Goal: Obtain resource: Obtain resource

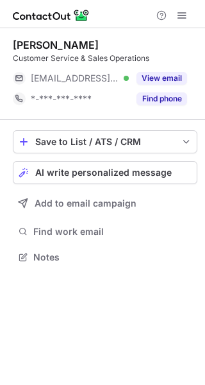
scroll to position [6, 6]
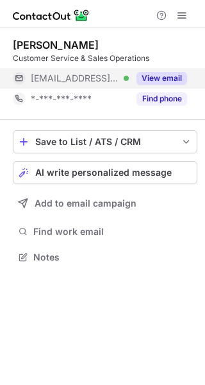
click at [117, 79] on span "[EMAIL_ADDRESS][DOMAIN_NAME]" at bounding box center [75, 78] width 88 height 12
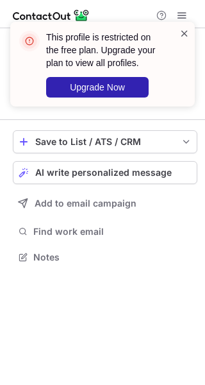
click at [181, 32] on span at bounding box center [185, 33] width 10 height 13
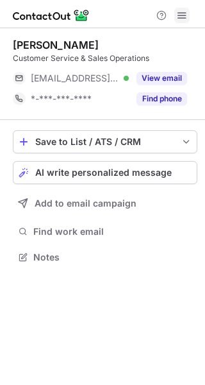
click at [175, 18] on button at bounding box center [181, 15] width 15 height 15
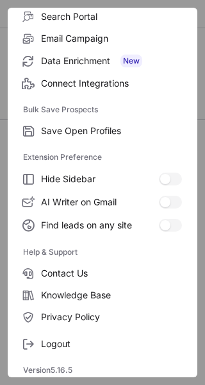
scroll to position [149, 0]
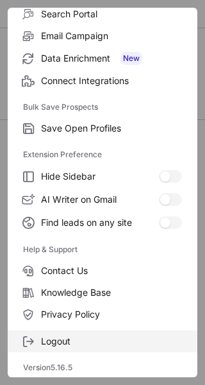
click at [90, 342] on span "Logout" at bounding box center [111, 341] width 141 height 12
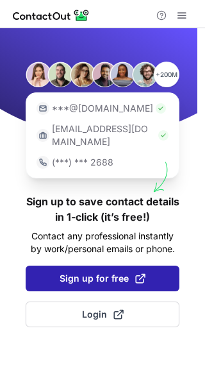
click at [94, 272] on span "Sign up for free" at bounding box center [103, 278] width 86 height 13
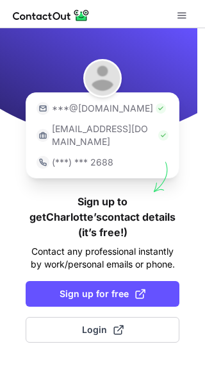
click at [130, 243] on div "***@[DOMAIN_NAME] [EMAIL_ADDRESS][DOMAIN_NAME] (***) *** 2688 Sign up to get [P…" at bounding box center [102, 206] width 205 height 356
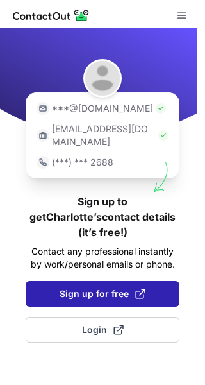
click at [135, 289] on span at bounding box center [140, 294] width 10 height 10
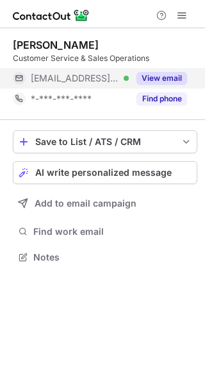
scroll to position [247, 205]
click at [170, 72] on button "View email" at bounding box center [162, 78] width 51 height 13
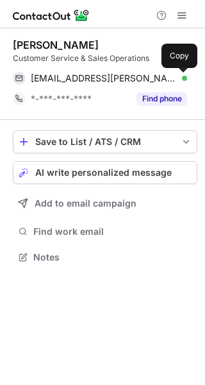
click at [178, 76] on span at bounding box center [181, 78] width 10 height 10
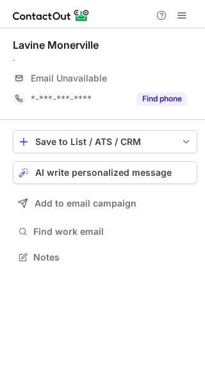
scroll to position [6, 6]
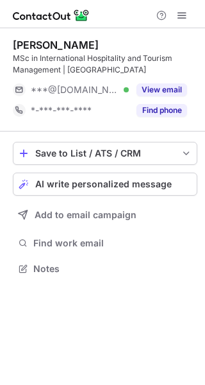
scroll to position [259, 205]
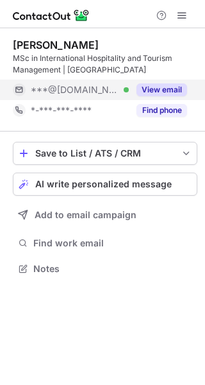
click at [140, 87] on button "View email" at bounding box center [162, 89] width 51 height 13
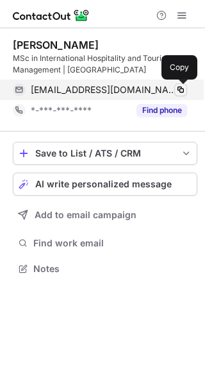
click at [179, 85] on span at bounding box center [181, 90] width 10 height 10
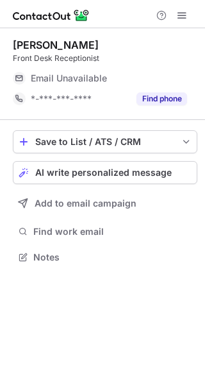
scroll to position [6, 6]
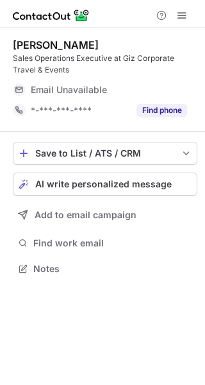
scroll to position [259, 205]
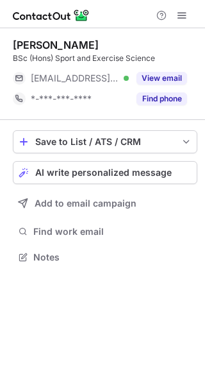
scroll to position [6, 6]
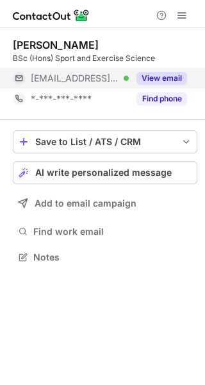
click at [158, 74] on button "View email" at bounding box center [162, 78] width 51 height 13
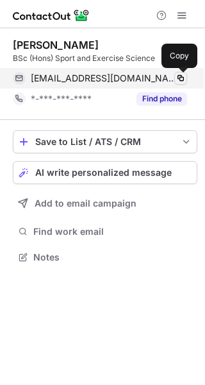
click at [180, 80] on span at bounding box center [181, 78] width 10 height 10
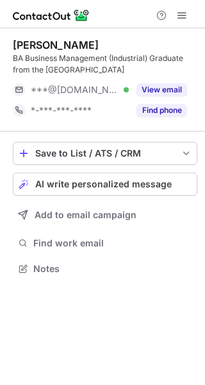
scroll to position [259, 205]
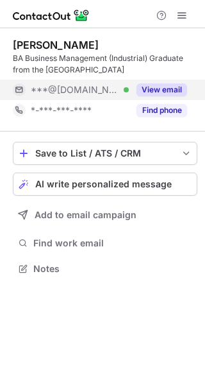
click at [162, 87] on button "View email" at bounding box center [162, 89] width 51 height 13
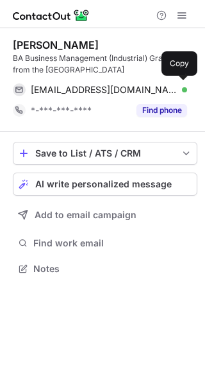
click at [172, 84] on div "jacjones38@gmail.com Verified" at bounding box center [109, 90] width 156 height 12
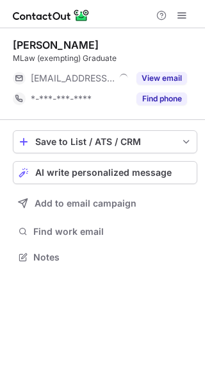
scroll to position [6, 6]
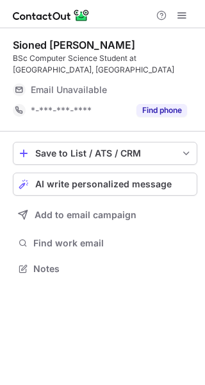
scroll to position [259, 205]
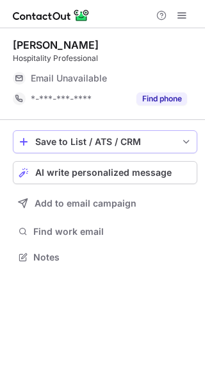
scroll to position [6, 6]
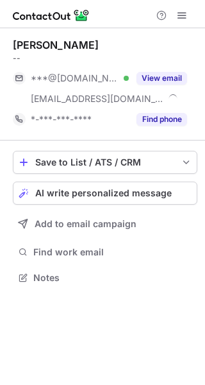
scroll to position [268, 205]
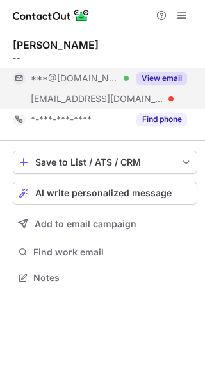
click at [135, 87] on div "View email" at bounding box center [158, 78] width 58 height 21
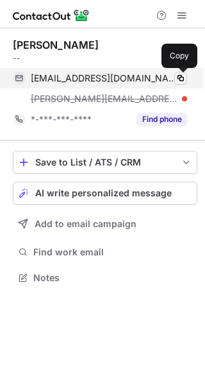
click at [180, 74] on span at bounding box center [181, 78] width 10 height 10
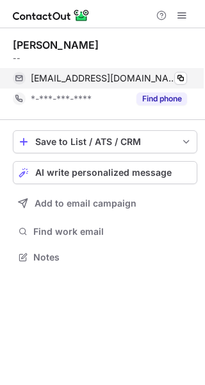
scroll to position [247, 205]
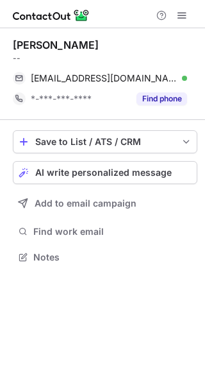
click at [89, 65] on div "[PERSON_NAME] -- [EMAIL_ADDRESS][DOMAIN_NAME] Verified Copy *-***-***-**** Find…" at bounding box center [105, 73] width 185 height 71
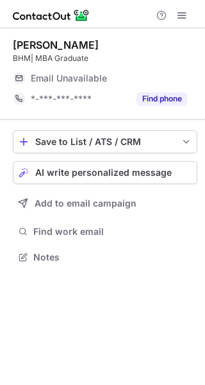
scroll to position [6, 6]
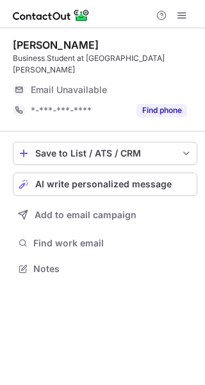
scroll to position [6, 6]
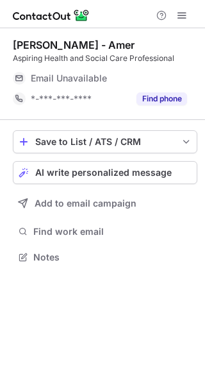
scroll to position [6, 6]
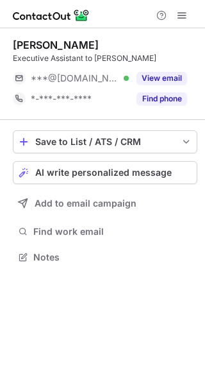
scroll to position [247, 205]
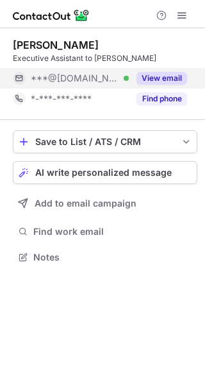
click at [161, 79] on button "View email" at bounding box center [162, 78] width 51 height 13
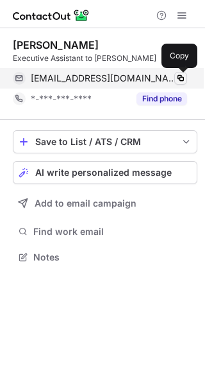
click at [180, 78] on span at bounding box center [181, 78] width 10 height 10
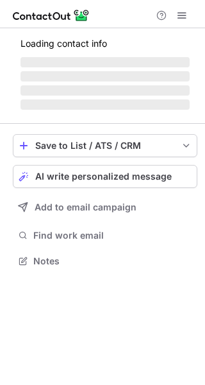
scroll to position [253, 205]
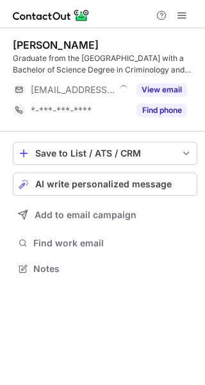
scroll to position [259, 205]
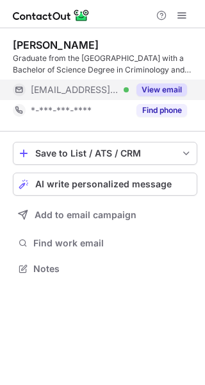
click at [114, 87] on div "***@klesch.com Verified" at bounding box center [80, 90] width 98 height 12
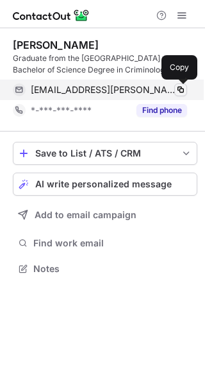
click at [179, 88] on span at bounding box center [181, 90] width 10 height 10
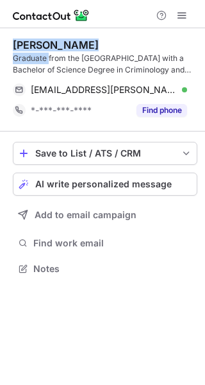
drag, startPoint x: 48, startPoint y: 57, endPoint x: 15, endPoint y: 46, distance: 35.1
click at [15, 46] on div "Scarlett McCarthy Graduate from the University of Portsmouth with a Bachelor of…" at bounding box center [105, 56] width 185 height 37
copy div "Scarlett McCarthy Graduate"
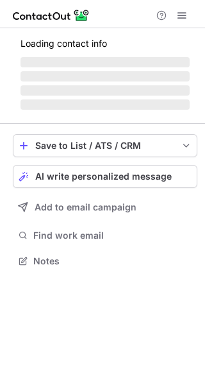
scroll to position [268, 205]
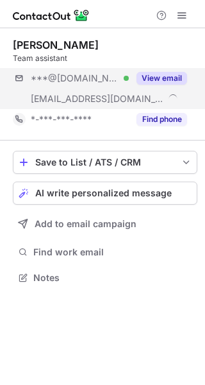
click at [148, 93] on div "***@icloud.com Verified ***@morganstanley.com View email" at bounding box center [105, 88] width 185 height 41
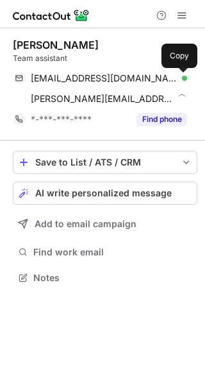
click at [183, 75] on span at bounding box center [181, 78] width 10 height 10
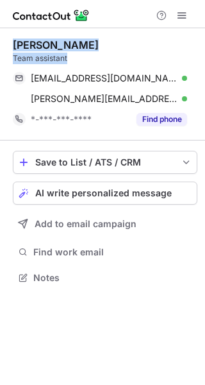
drag, startPoint x: 102, startPoint y: 62, endPoint x: 9, endPoint y: 49, distance: 93.9
click at [9, 49] on div "Ella Fuller Team assistant ellafuller@icloud.com Verified Copy ella.fuller@morg…" at bounding box center [102, 162] width 205 height 269
copy div "Ella Fuller Team assistant"
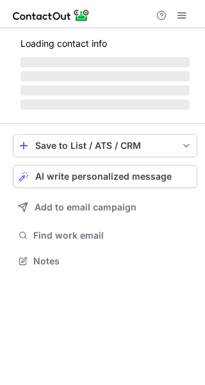
scroll to position [247, 205]
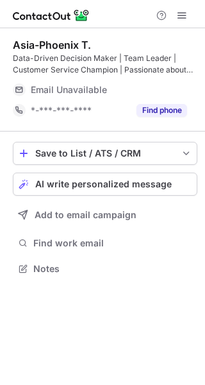
scroll to position [259, 205]
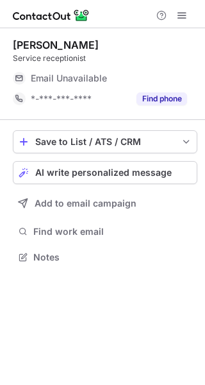
scroll to position [6, 6]
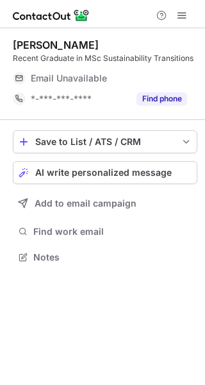
scroll to position [6, 6]
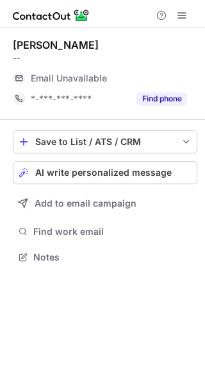
scroll to position [6, 6]
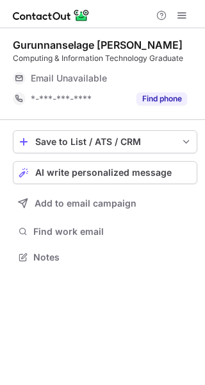
scroll to position [247, 205]
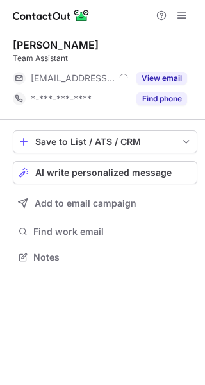
scroll to position [6, 6]
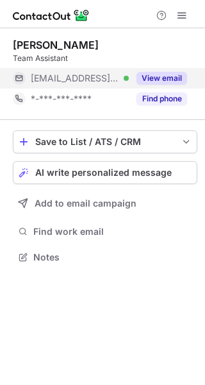
click at [141, 72] on button "View email" at bounding box center [162, 78] width 51 height 13
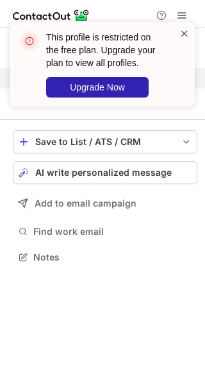
click at [184, 29] on span at bounding box center [185, 33] width 10 height 13
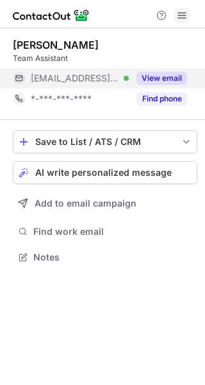
click at [179, 10] on span at bounding box center [182, 15] width 10 height 10
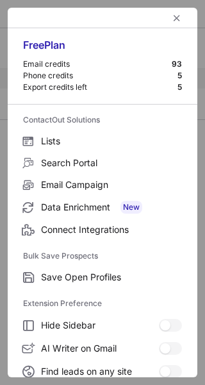
scroll to position [196, 0]
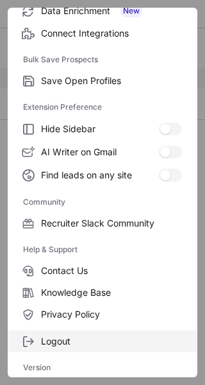
click at [67, 338] on span "Logout" at bounding box center [111, 341] width 141 height 12
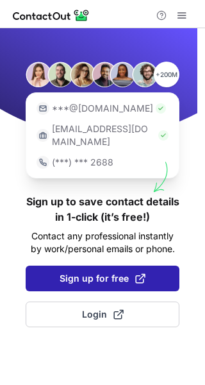
click at [81, 272] on span "Sign up for free" at bounding box center [103, 278] width 86 height 13
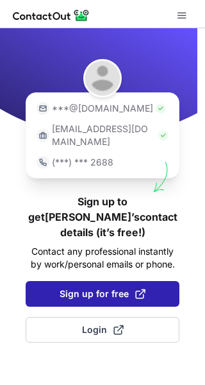
click at [142, 289] on span at bounding box center [140, 294] width 10 height 10
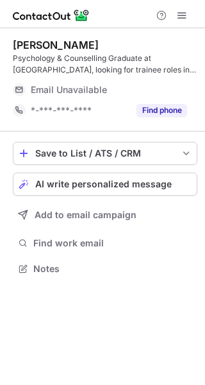
scroll to position [259, 205]
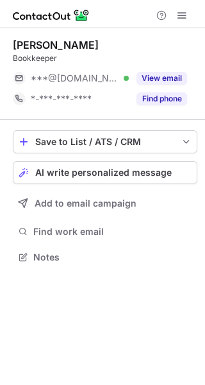
scroll to position [6, 6]
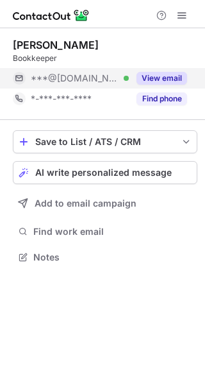
click at [165, 69] on div "View email" at bounding box center [158, 78] width 58 height 21
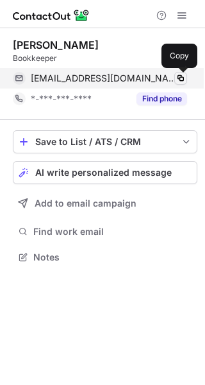
click at [174, 75] on button at bounding box center [180, 78] width 13 height 13
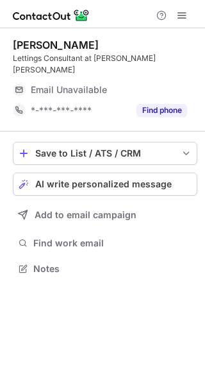
scroll to position [6, 6]
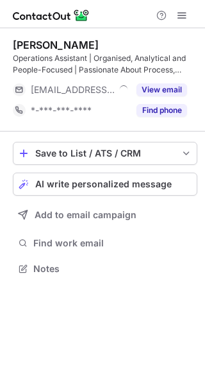
scroll to position [259, 205]
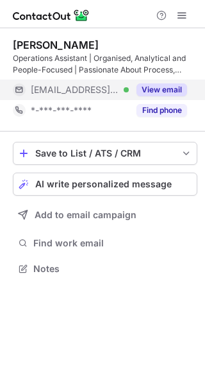
click at [149, 89] on button "View email" at bounding box center [162, 89] width 51 height 13
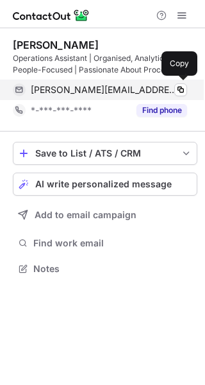
click at [173, 85] on div "thomas@pyrofire.co.uk Verified" at bounding box center [109, 90] width 156 height 12
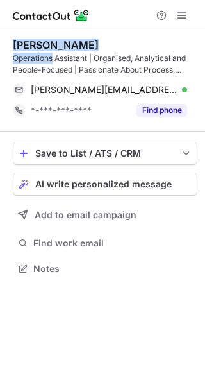
drag, startPoint x: 52, startPoint y: 62, endPoint x: 11, endPoint y: 44, distance: 44.8
click at [11, 44] on div "Thomas M. Operations Assistant | Organised, Analytical and People-Focused | Pas…" at bounding box center [102, 158] width 205 height 260
copy div "Thomas M. Operations"
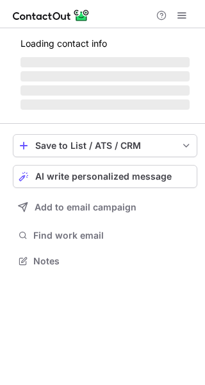
scroll to position [268, 205]
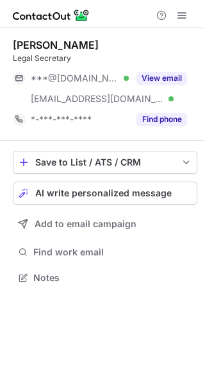
click at [162, 84] on button "View email" at bounding box center [162, 78] width 51 height 13
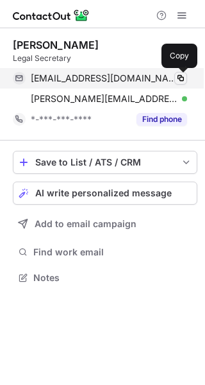
click at [177, 76] on span at bounding box center [181, 78] width 10 height 10
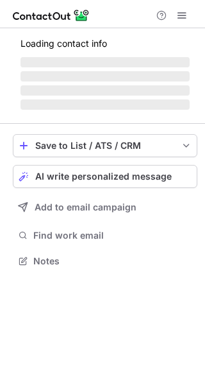
scroll to position [259, 205]
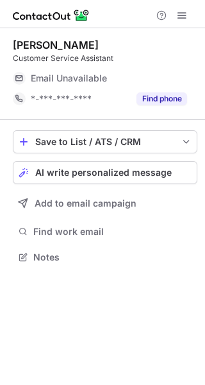
scroll to position [6, 6]
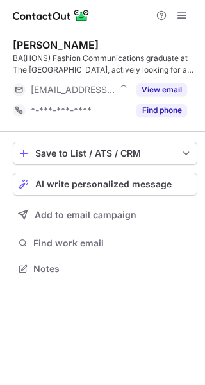
scroll to position [259, 205]
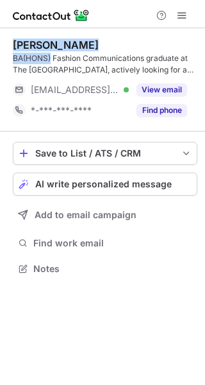
drag, startPoint x: 51, startPoint y: 57, endPoint x: 6, endPoint y: 49, distance: 45.5
click at [6, 49] on div "Lauren Smyth BA(HONS) Fashion Communications graduate at The Manchester Fashion…" at bounding box center [102, 158] width 205 height 260
copy div "Lauren Smyth BA(HONS)"
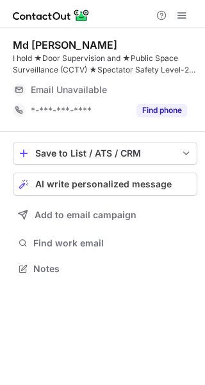
scroll to position [259, 205]
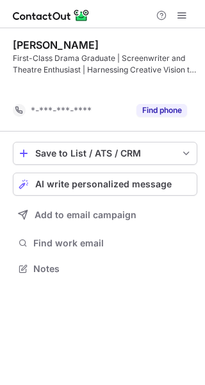
scroll to position [239, 205]
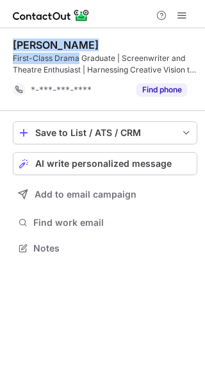
drag, startPoint x: 78, startPoint y: 57, endPoint x: 9, endPoint y: 44, distance: 70.4
click at [9, 44] on div "Nicola Podda First-Class Drama Graduate | Screenwriter and Theatre Enthusiast |…" at bounding box center [102, 147] width 205 height 239
copy div "Nicola Podda First-Class Drama"
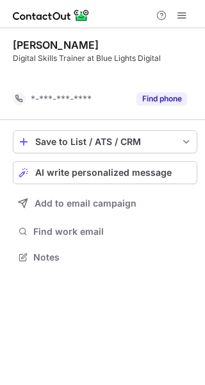
scroll to position [227, 205]
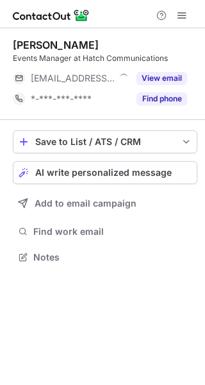
scroll to position [6, 6]
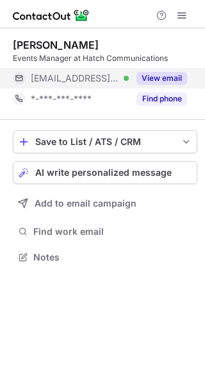
click at [149, 79] on button "View email" at bounding box center [162, 78] width 51 height 13
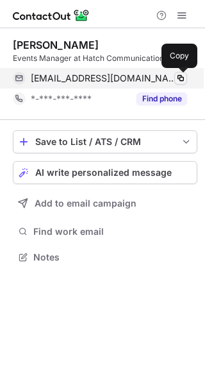
click at [177, 73] on span at bounding box center [181, 78] width 10 height 10
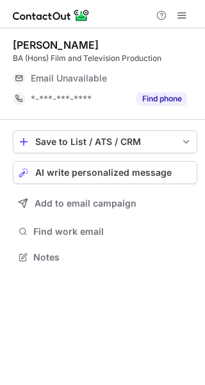
scroll to position [6, 6]
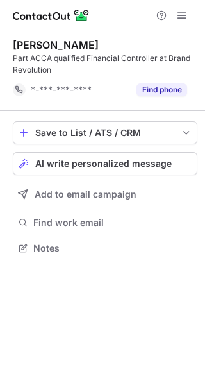
scroll to position [239, 205]
click at [78, 38] on div "[PERSON_NAME]" at bounding box center [105, 44] width 185 height 13
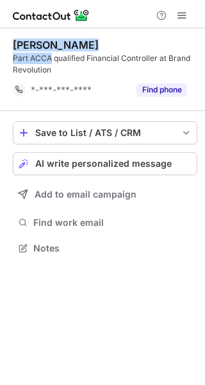
drag, startPoint x: 52, startPoint y: 58, endPoint x: 1, endPoint y: 42, distance: 52.9
click at [1, 42] on div "[PERSON_NAME] Part ACCA qualified Financial Controller at Brand Revolution *-**…" at bounding box center [102, 147] width 205 height 239
copy div "[PERSON_NAME] Part ACCA"
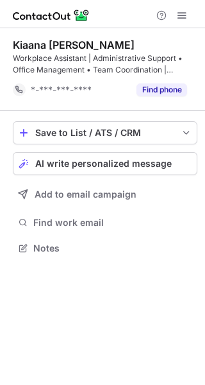
scroll to position [239, 205]
click at [87, 58] on div "Workplace Assistant | Administrative Support • Office Management • Team Coordin…" at bounding box center [105, 64] width 185 height 23
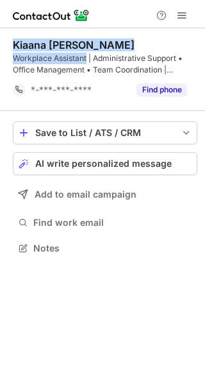
drag, startPoint x: 87, startPoint y: 58, endPoint x: 10, endPoint y: 35, distance: 80.8
click at [10, 35] on div "Kiaana Venus Wilson Workplace Assistant | Administrative Support • Office Manag…" at bounding box center [102, 147] width 205 height 239
copy div "Kiaana Venus Wilson Workplace Assistant"
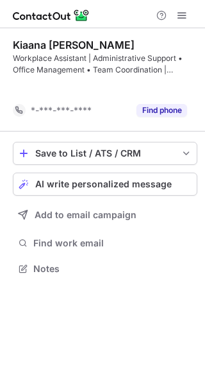
scroll to position [239, 205]
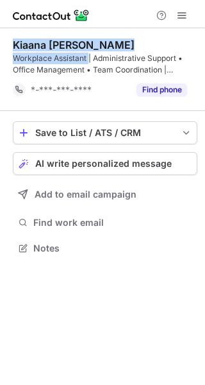
drag, startPoint x: 89, startPoint y: 58, endPoint x: 10, endPoint y: 44, distance: 80.1
click at [10, 44] on div "Kiaana [PERSON_NAME] Workplace Assistant | Administrative Support • Office Mana…" at bounding box center [102, 147] width 205 height 239
copy div "Kiaana [PERSON_NAME] Workplace Assistant"
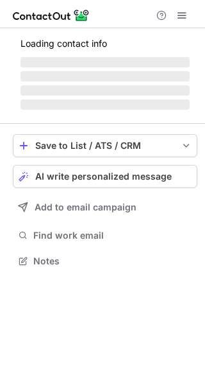
scroll to position [259, 205]
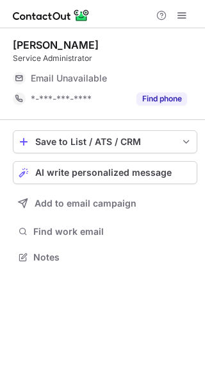
scroll to position [247, 205]
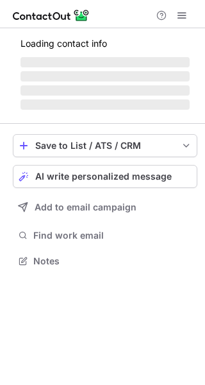
scroll to position [6, 6]
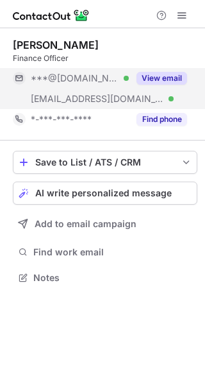
click at [138, 80] on button "View email" at bounding box center [162, 78] width 51 height 13
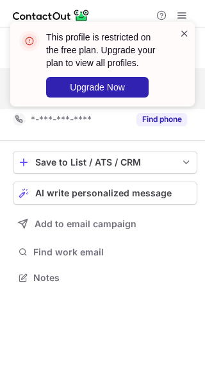
click at [186, 29] on span at bounding box center [185, 33] width 10 height 13
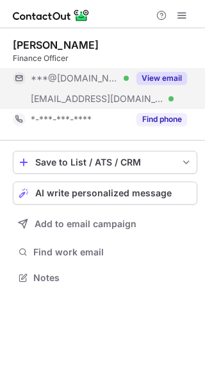
click at [183, 19] on div "This profile is restricted on the free plan. Upgrade your plan to view all prof…" at bounding box center [102, 22] width 205 height 26
click at [183, 13] on span at bounding box center [182, 15] width 10 height 10
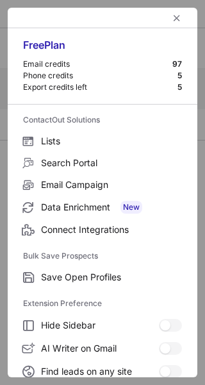
scroll to position [196, 0]
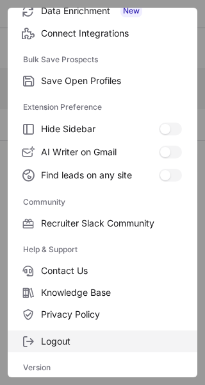
click at [66, 337] on span "Logout" at bounding box center [111, 341] width 141 height 12
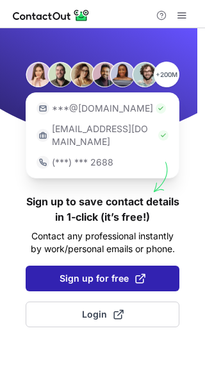
click at [71, 272] on span "Sign up for free" at bounding box center [103, 278] width 86 height 13
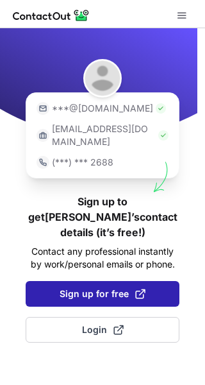
click at [136, 289] on span at bounding box center [140, 294] width 10 height 10
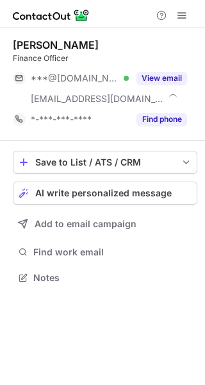
scroll to position [268, 205]
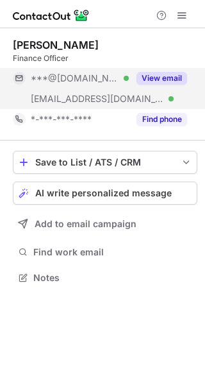
click at [115, 97] on div "[EMAIL_ADDRESS][DOMAIN_NAME] Verified" at bounding box center [80, 99] width 98 height 12
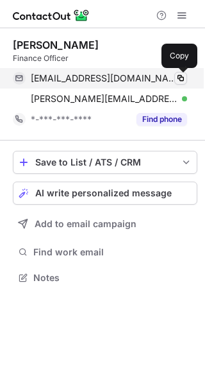
click at [180, 78] on span at bounding box center [181, 78] width 10 height 10
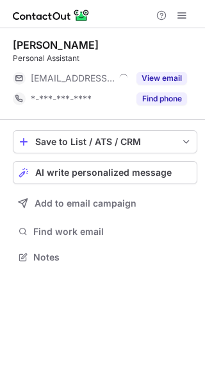
scroll to position [6, 6]
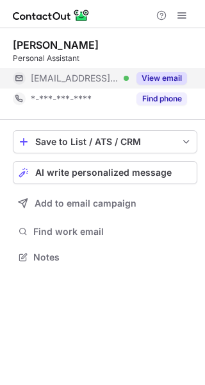
click at [67, 79] on span "***@quod.com" at bounding box center [75, 78] width 88 height 12
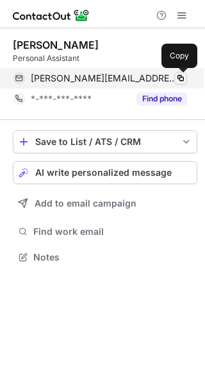
click at [180, 74] on span at bounding box center [181, 78] width 10 height 10
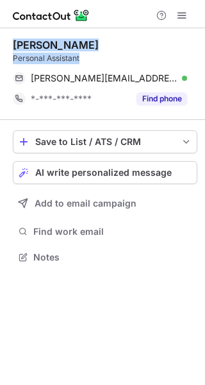
drag, startPoint x: 90, startPoint y: 56, endPoint x: 6, endPoint y: 38, distance: 85.8
click at [6, 38] on div "Rebecca McGrath Personal Assistant rebecca.mcgrath@quod.com Verified Copy *-***…" at bounding box center [102, 152] width 205 height 248
copy div "Rebecca McGrath Personal Assistant"
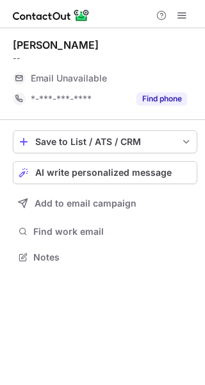
scroll to position [6, 6]
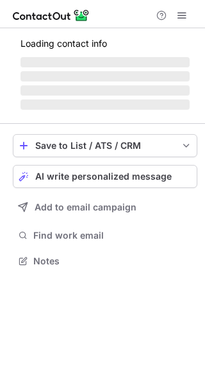
scroll to position [259, 205]
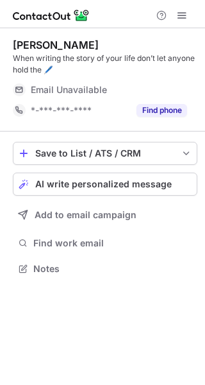
scroll to position [259, 205]
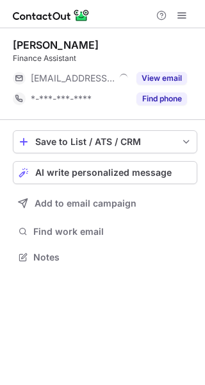
scroll to position [6, 6]
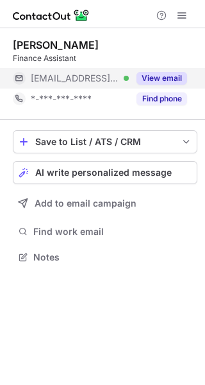
click at [138, 74] on button "View email" at bounding box center [162, 78] width 51 height 13
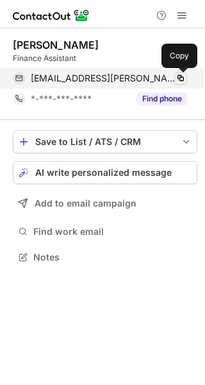
click at [178, 75] on span at bounding box center [181, 78] width 10 height 10
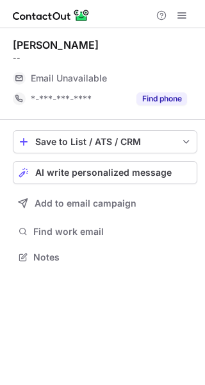
scroll to position [6, 6]
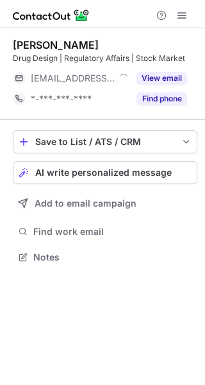
scroll to position [6, 6]
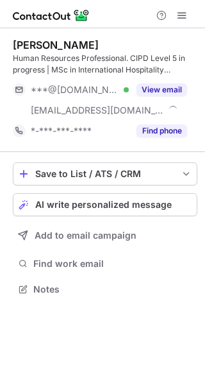
scroll to position [280, 205]
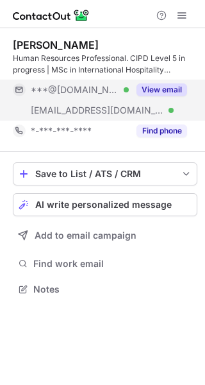
click at [157, 88] on button "View email" at bounding box center [162, 89] width 51 height 13
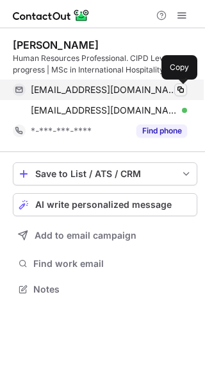
click at [174, 85] on button at bounding box center [180, 89] width 13 height 13
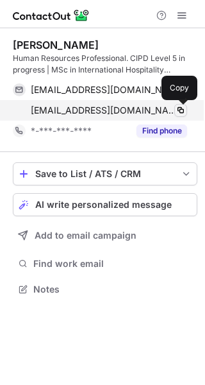
click at [176, 105] on button at bounding box center [180, 110] width 13 height 13
click at [181, 104] on button at bounding box center [180, 110] width 13 height 13
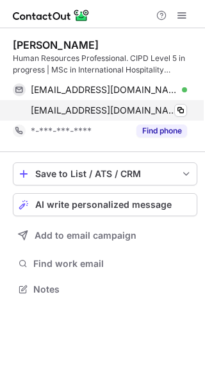
click at [177, 103] on div "[EMAIL_ADDRESS][DOMAIN_NAME] Verified Copy" at bounding box center [100, 110] width 174 height 21
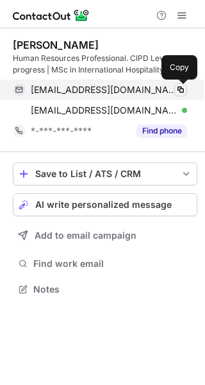
click at [178, 87] on span at bounding box center [181, 90] width 10 height 10
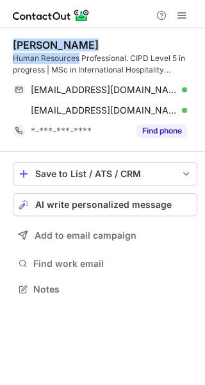
drag, startPoint x: 80, startPoint y: 58, endPoint x: 8, endPoint y: 46, distance: 72.1
click at [8, 46] on div "[PERSON_NAME] Human Resources Professional. CIPD Level 5 in progress | MSc in I…" at bounding box center [102, 168] width 205 height 280
copy div "[PERSON_NAME] Human Resources"
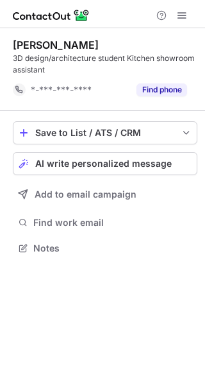
scroll to position [239, 205]
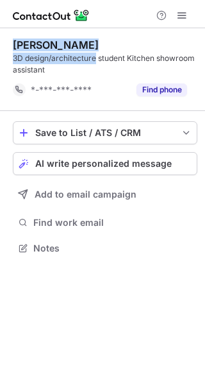
drag, startPoint x: 96, startPoint y: 58, endPoint x: 7, endPoint y: 48, distance: 89.6
click at [7, 48] on div "Corabella Haycock 3D design/architecture student Kitchen showroom assistant *-*…" at bounding box center [102, 147] width 205 height 239
copy div "Corabella Haycock 3D design/architecture"
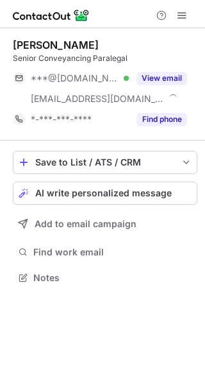
scroll to position [268, 205]
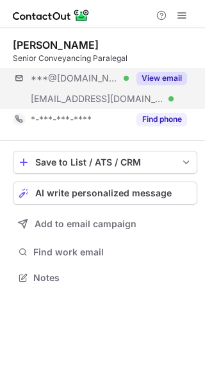
click at [155, 90] on div "***@gmail.com Verified ***@ctwsolicitors.co.uk Verified View email" at bounding box center [105, 88] width 185 height 41
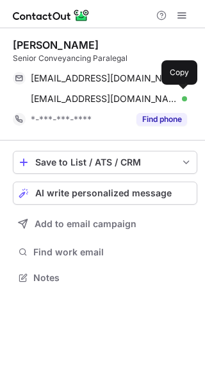
click at [155, 90] on div "rburtonsmith@ctwsolicitors.co.uk Verified Copy" at bounding box center [100, 98] width 174 height 21
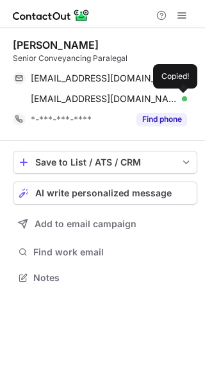
click at [155, 90] on div "rburtonsmith@ctwsolicitors.co.uk Verified Copied!" at bounding box center [100, 98] width 174 height 21
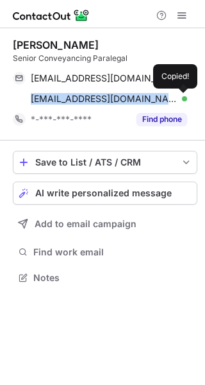
click at [155, 90] on div "rburtonsmith@ctwsolicitors.co.uk Verified Copied!" at bounding box center [100, 98] width 174 height 21
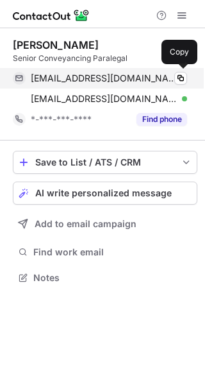
click at [106, 84] on div "ryandavidburton@gmail.com Verified Copy" at bounding box center [100, 78] width 174 height 21
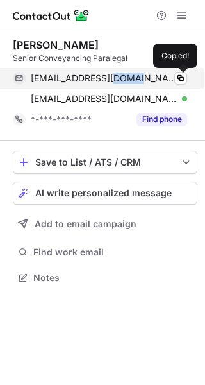
click at [106, 84] on div "ryandavidburton@gmail.com Verified Copied!" at bounding box center [100, 78] width 174 height 21
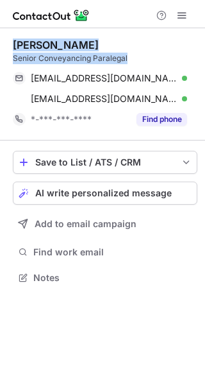
drag, startPoint x: 146, startPoint y: 53, endPoint x: 15, endPoint y: 42, distance: 131.2
click at [15, 42] on div "Ryan Burton-Smith Senior Conveyancing Paralegal" at bounding box center [105, 51] width 185 height 26
copy div "Ryan Burton-Smith Senior Conveyancing Paralegal"
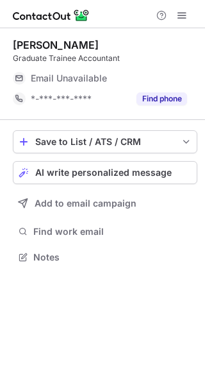
scroll to position [6, 6]
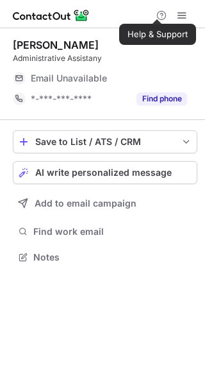
scroll to position [247, 205]
